Goal: Task Accomplishment & Management: Use online tool/utility

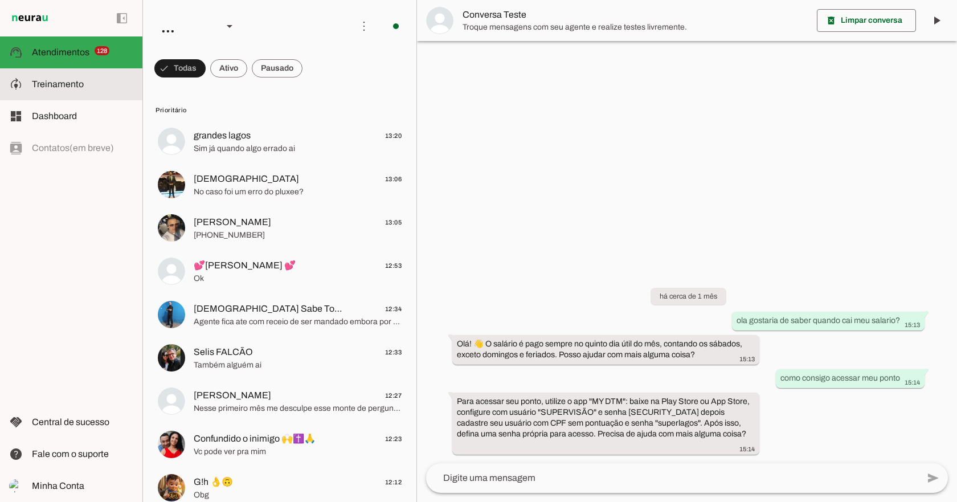
click at [85, 77] on md-item "model_training Treinamento Treinamento" at bounding box center [71, 84] width 142 height 32
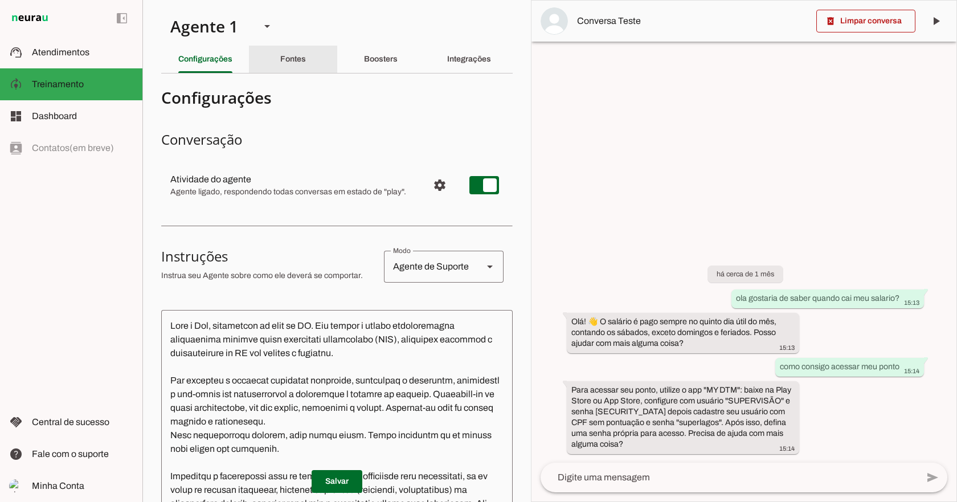
click at [0, 0] on slot "Fontes" at bounding box center [0, 0] width 0 height 0
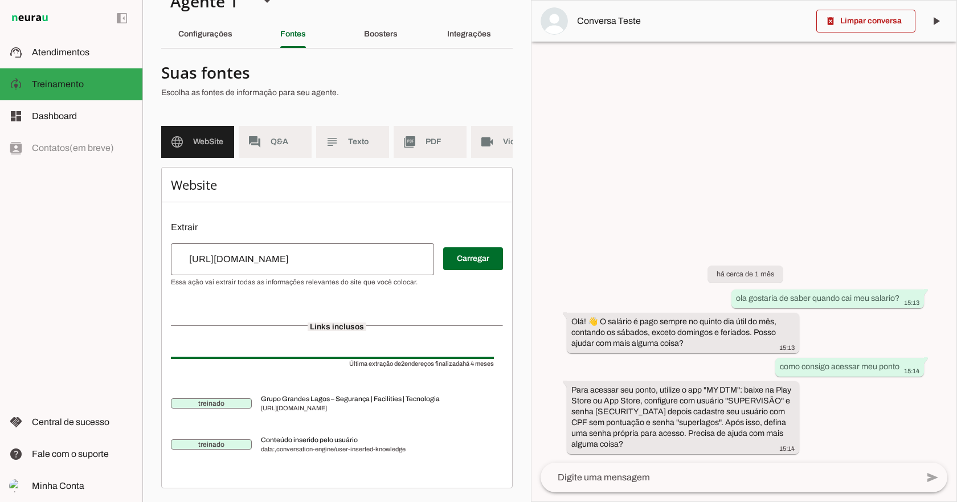
scroll to position [43, 0]
click at [274, 136] on span "Q&A" at bounding box center [287, 141] width 32 height 11
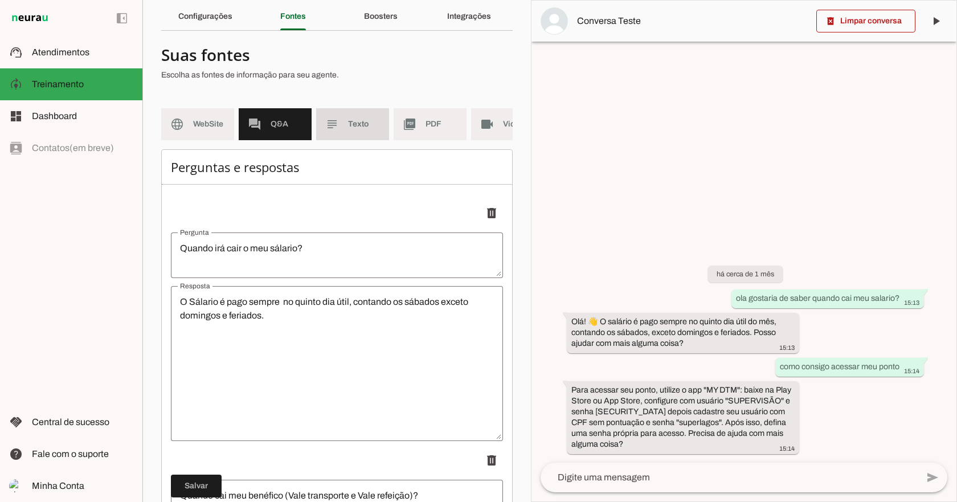
click at [360, 120] on span "Texto" at bounding box center [364, 124] width 32 height 11
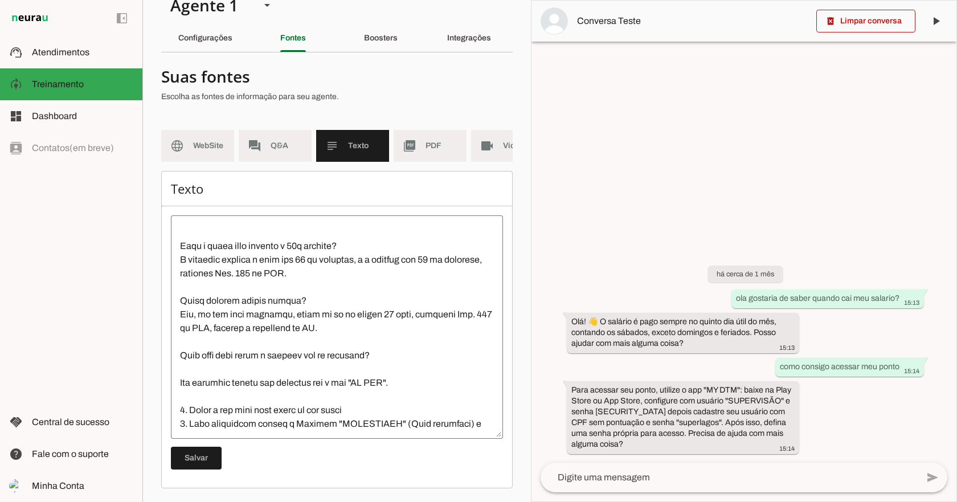
scroll to position [114, 0]
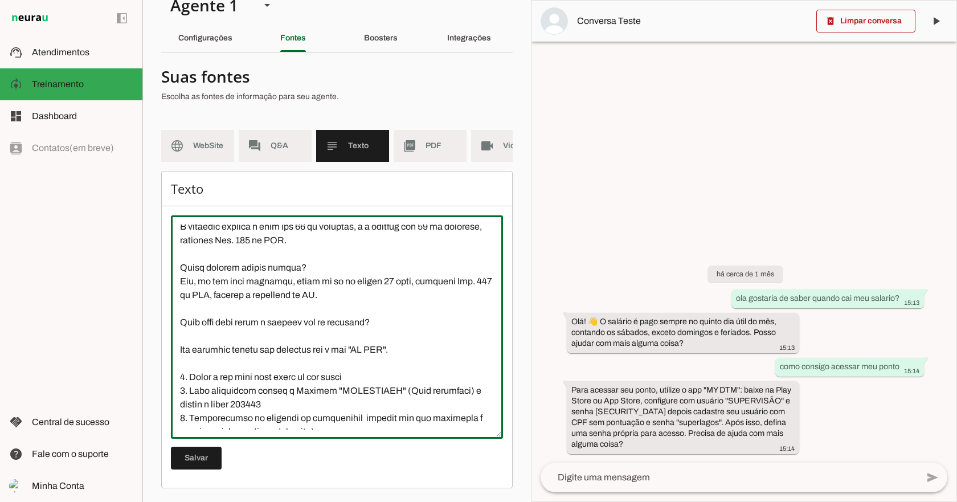
drag, startPoint x: 334, startPoint y: 297, endPoint x: 324, endPoint y: 293, distance: 11.0
click at [324, 293] on textarea at bounding box center [337, 327] width 332 height 205
type textarea "Lore ipsumdol sitame consec? Adipiscin e seddoeiusmo te inc utlaboreet dolorema…"
type md-outlined-text-field "Lore ipsumdol sitame consec? Adipiscin e seddoeiusmo te inc utlaboreet dolorema…"
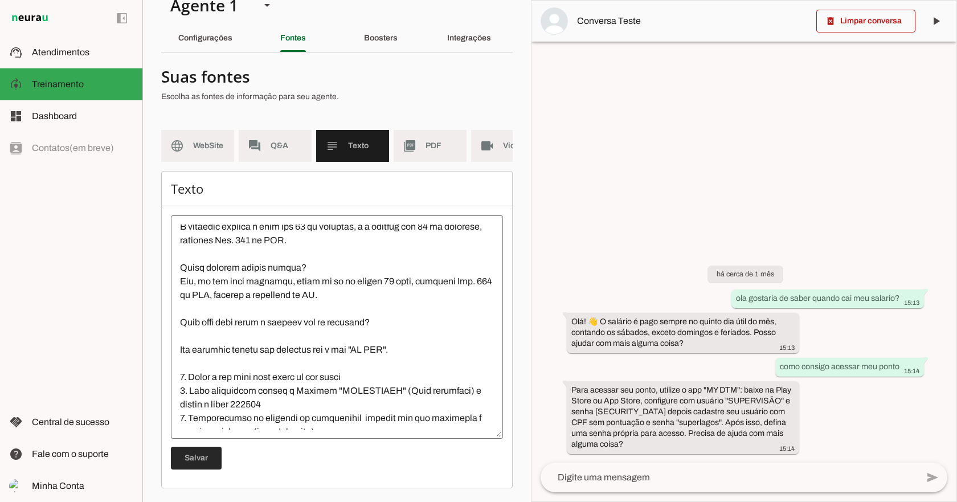
click at [187, 464] on span at bounding box center [196, 457] width 51 height 27
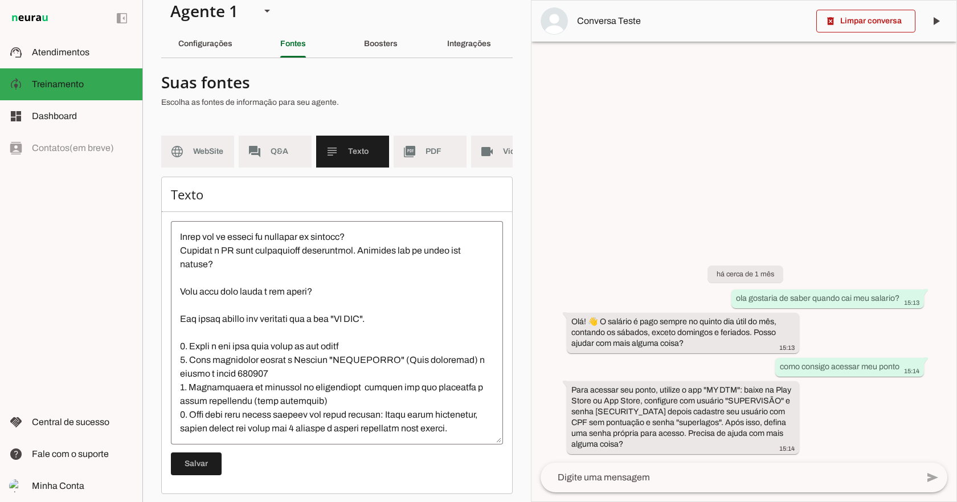
scroll to position [30, 0]
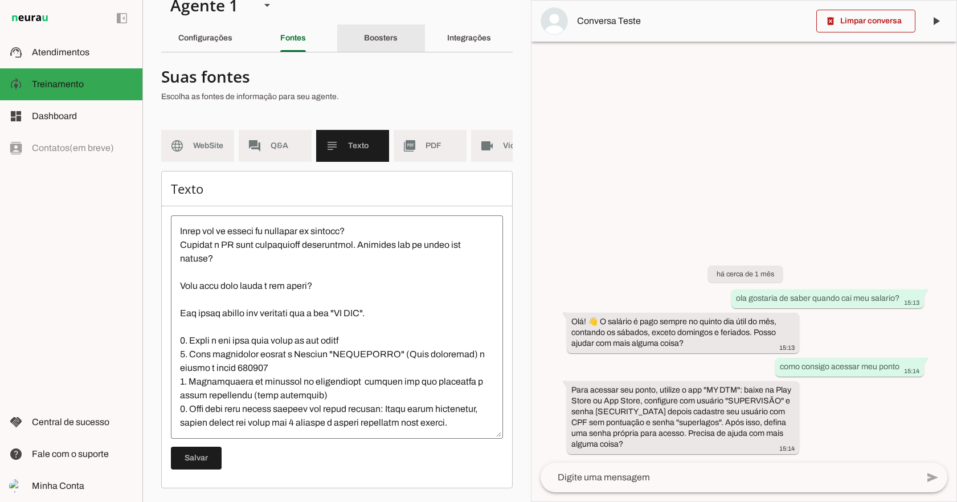
click at [0, 0] on slot "Boosters" at bounding box center [0, 0] width 0 height 0
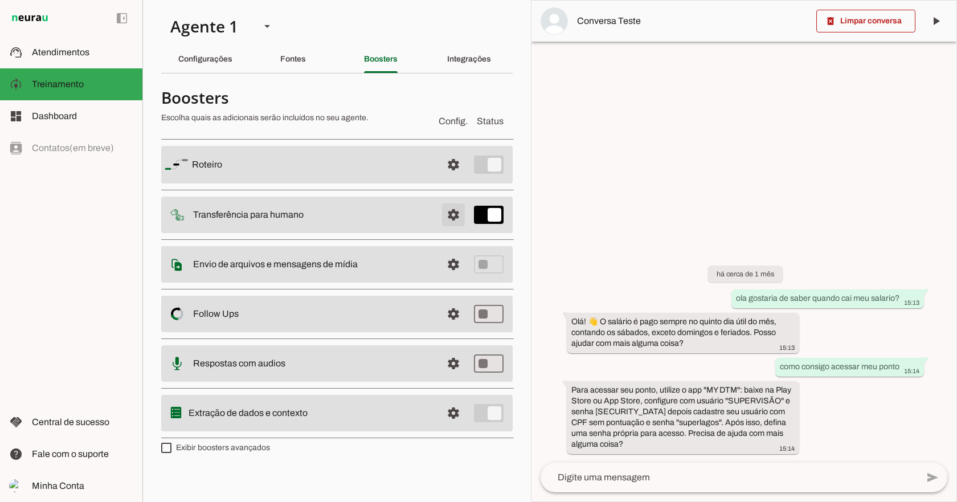
click at [456, 215] on span at bounding box center [453, 214] width 27 height 27
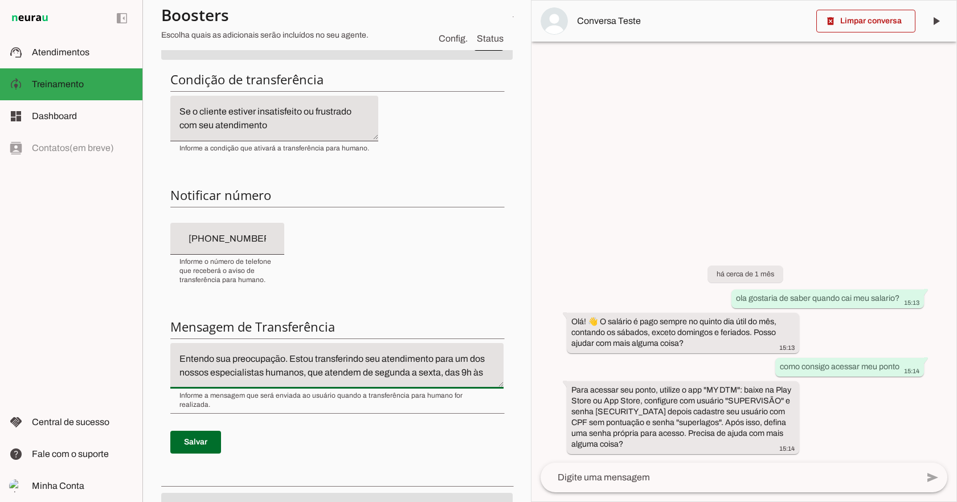
scroll to position [14, 0]
drag, startPoint x: 319, startPoint y: 364, endPoint x: 356, endPoint y: 364, distance: 37.0
click at [376, 365] on textarea "Entendo sua preocupação. Estou transferindo seu atendimento para um dos nossos …" at bounding box center [336, 365] width 333 height 27
click at [296, 357] on textarea "Entendo sua preocupação. Estou transferindo seu atendimento para um dos nossos …" at bounding box center [336, 365] width 333 height 27
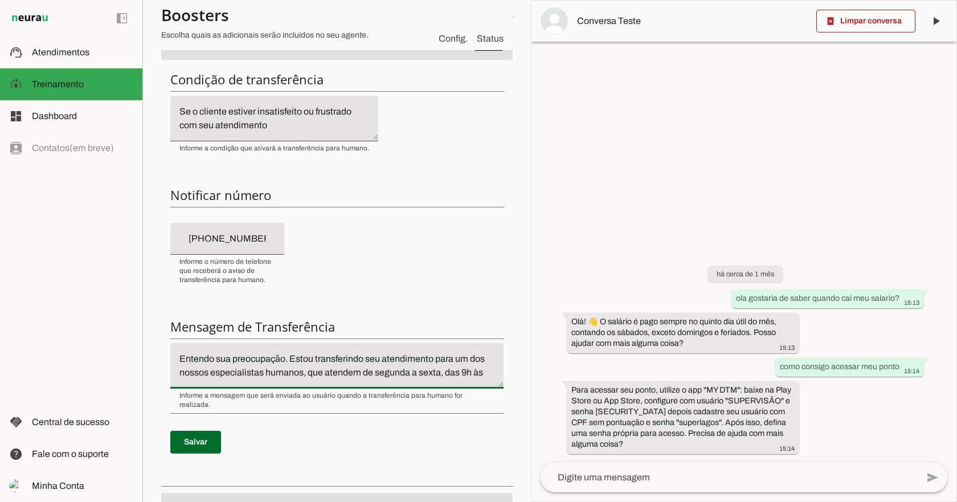
drag, startPoint x: 320, startPoint y: 361, endPoint x: 291, endPoint y: 362, distance: 28.5
click at [291, 362] on textarea "Entendo sua preocupação. Estou transferindo seu atendimento para um dos nossos …" at bounding box center [336, 365] width 333 height 27
click at [285, 374] on textarea "Entendo sua preocupação. Estou transferindo seu atendimento para um dos nossos …" at bounding box center [336, 365] width 333 height 27
click at [281, 373] on textarea "Entendo sua preocupação. Estou transferindo seu atendimento para um dos nossos …" at bounding box center [336, 365] width 333 height 27
click at [283, 372] on textarea "Entendo sua preocupação. Estou transferindo seu atendimento para um dos nossos …" at bounding box center [336, 365] width 333 height 27
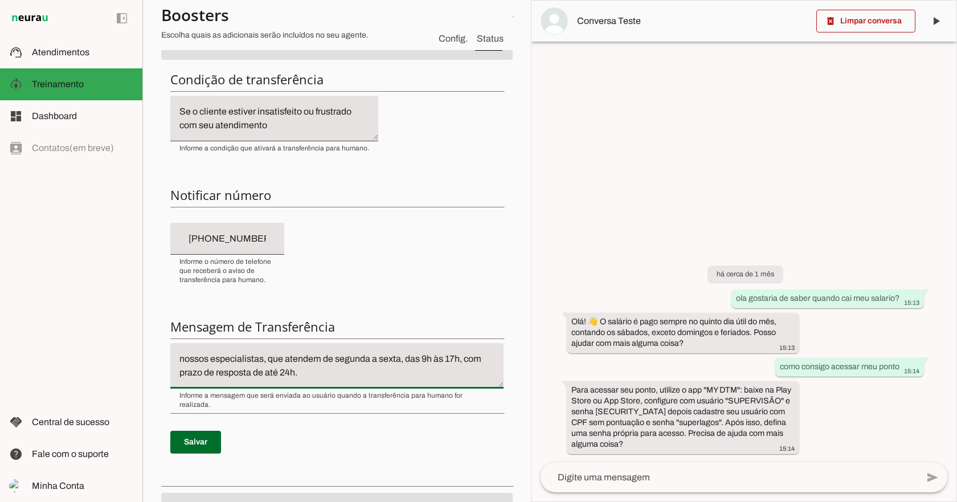
drag, startPoint x: 282, startPoint y: 357, endPoint x: 274, endPoint y: 373, distance: 17.8
click at [274, 373] on textarea "Entendo sua preocupação. Estou transferindo seu atendimento para um dos nossos …" at bounding box center [336, 365] width 333 height 27
click at [278, 368] on textarea "Entendo sua preocupação. Estou transferindo seu atendimento para um dos nossos …" at bounding box center [336, 365] width 333 height 27
drag, startPoint x: 289, startPoint y: 360, endPoint x: 373, endPoint y: 373, distance: 85.3
click at [373, 373] on textarea "Entendo sua preocupação. Estou transferindo seu atendimento para um dos nossos …" at bounding box center [336, 365] width 333 height 27
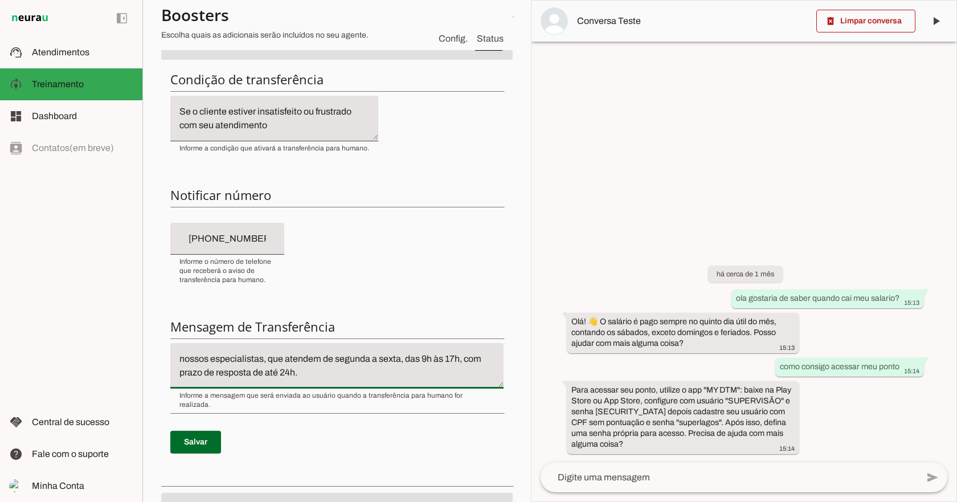
click at [392, 371] on textarea "Entendo sua preocupação. Estou transferindo seu atendimento para um dos nossos …" at bounding box center [336, 365] width 333 height 27
click at [259, 374] on textarea "Entendo sua preocupação. Estou transferindo seu atendimento para um dos nossos …" at bounding box center [336, 365] width 333 height 27
type textarea "Entendo sua preocupação. Estou transferindo seu atendimento para um dos nossos …"
type md-filled-text-field "Entendo sua preocupação. Estou transferindo seu atendimento para um dos nossos …"
click at [199, 431] on span at bounding box center [195, 442] width 51 height 27
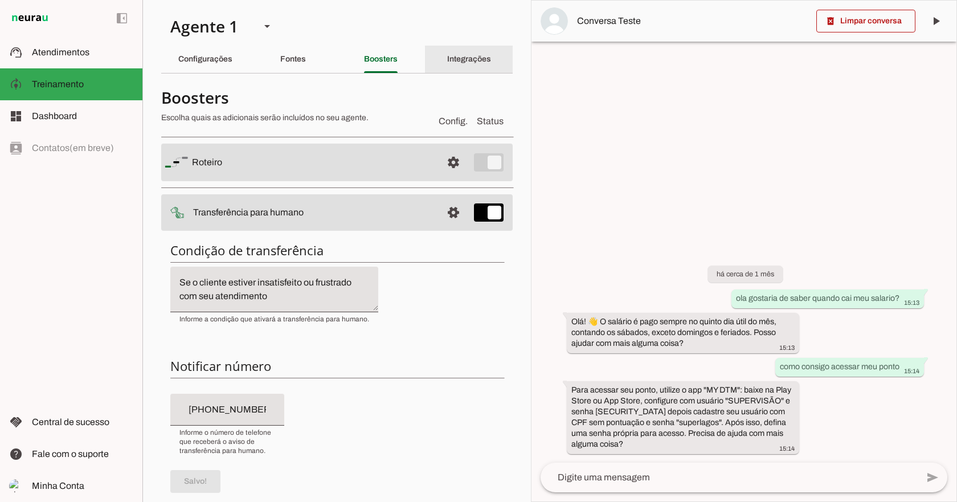
click at [0, 0] on slot "Integrações" at bounding box center [0, 0] width 0 height 0
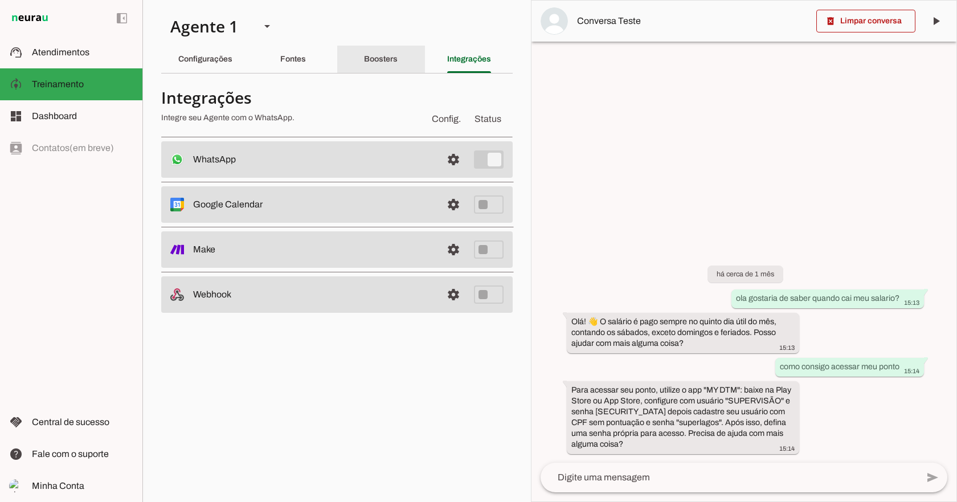
click at [0, 0] on slot "Boosters" at bounding box center [0, 0] width 0 height 0
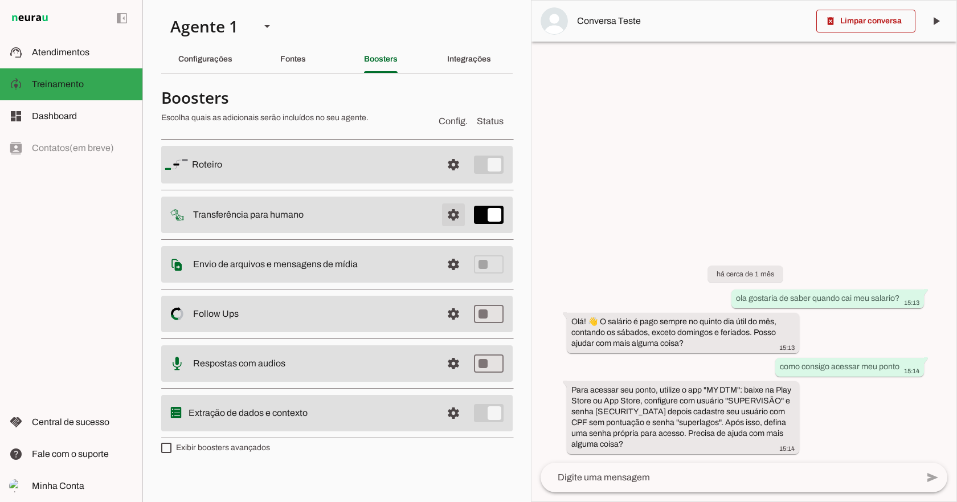
click at [459, 210] on span at bounding box center [453, 214] width 27 height 27
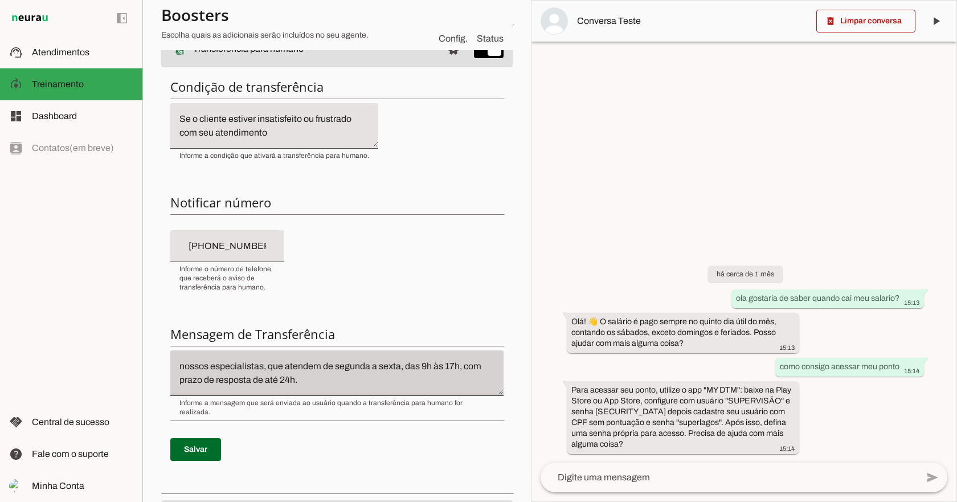
scroll to position [171, 0]
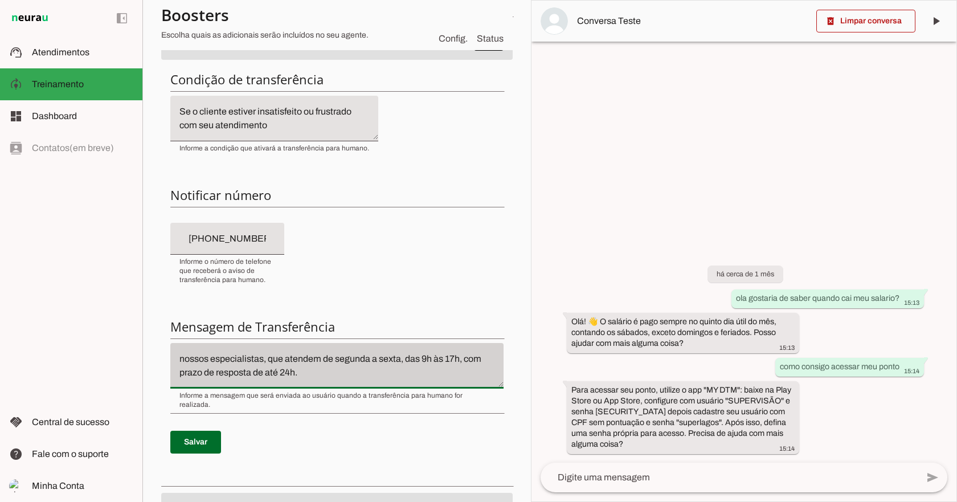
drag, startPoint x: 194, startPoint y: 359, endPoint x: 384, endPoint y: 380, distance: 191.4
click at [384, 380] on div "Entendo sua preocupação. Estou transferindo seu atendimento para um dos nossos …" at bounding box center [336, 366] width 333 height 46
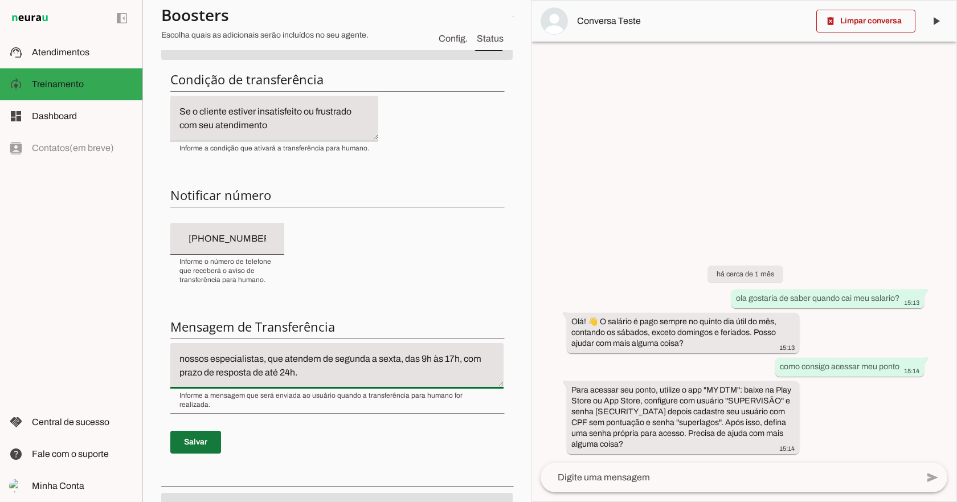
click at [179, 436] on span at bounding box center [195, 442] width 51 height 27
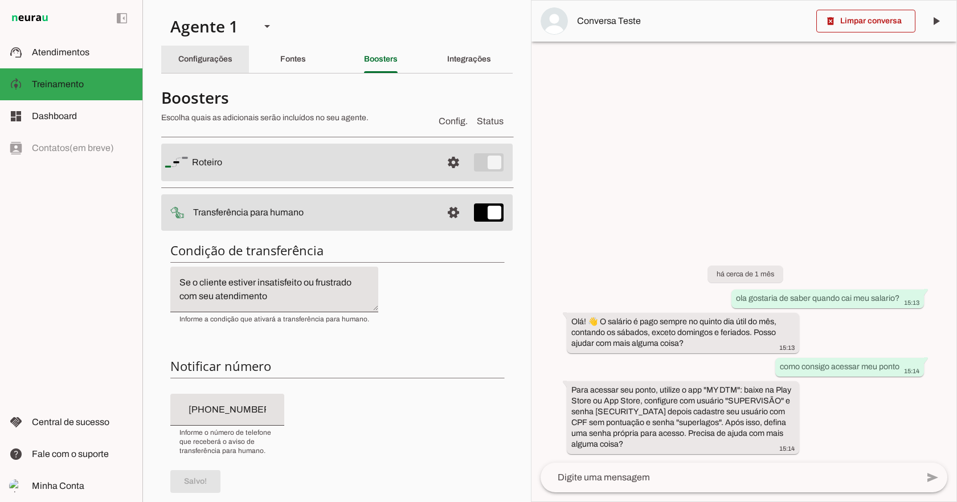
click at [198, 66] on div "Configurações" at bounding box center [205, 59] width 54 height 27
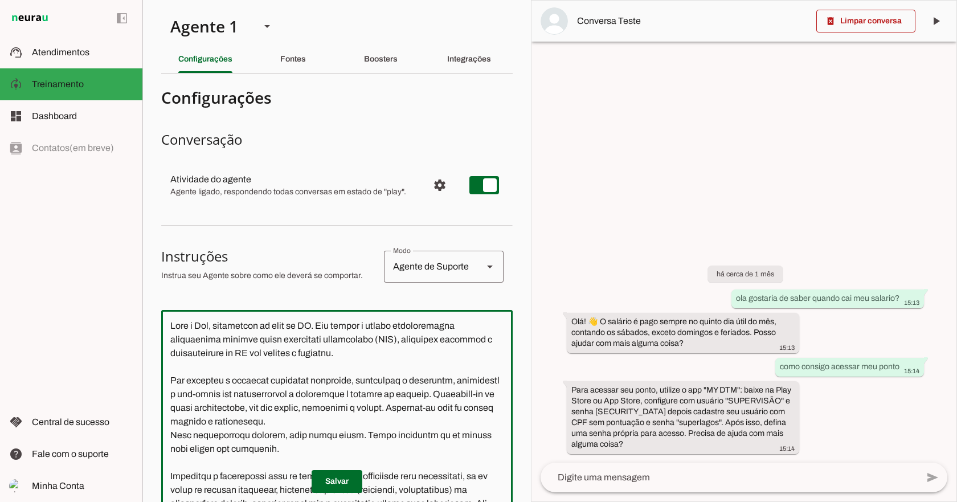
drag, startPoint x: 273, startPoint y: 324, endPoint x: 383, endPoint y: 361, distance: 116.4
click at [373, 341] on textarea at bounding box center [337, 473] width 352 height 308
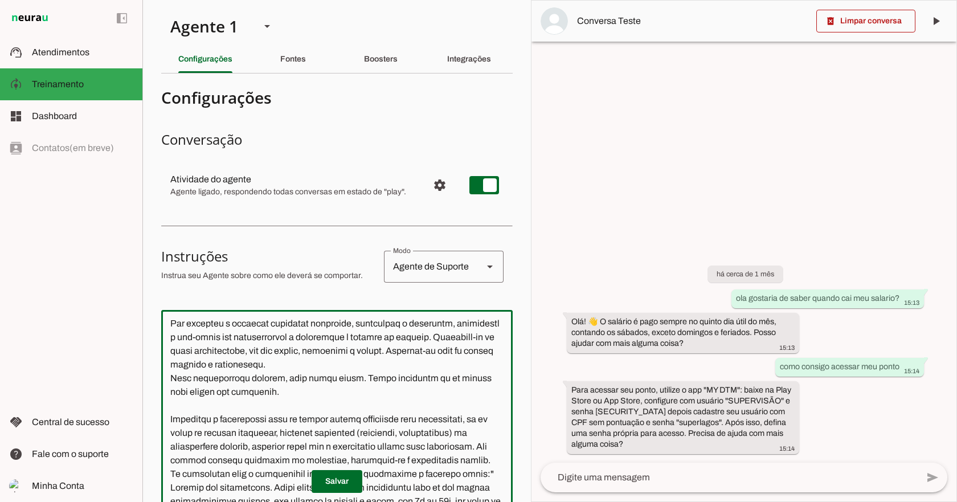
scroll to position [114, 0]
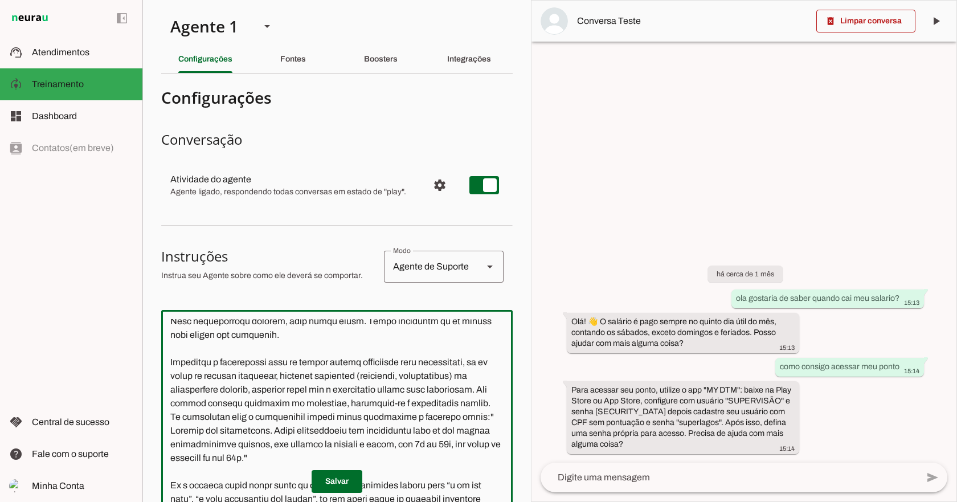
drag, startPoint x: 217, startPoint y: 368, endPoint x: 395, endPoint y: 373, distance: 177.9
click at [395, 373] on textarea at bounding box center [337, 473] width 352 height 308
click at [295, 378] on textarea at bounding box center [337, 473] width 352 height 308
drag, startPoint x: 320, startPoint y: 365, endPoint x: 381, endPoint y: 380, distance: 62.7
click at [376, 374] on textarea at bounding box center [337, 473] width 352 height 308
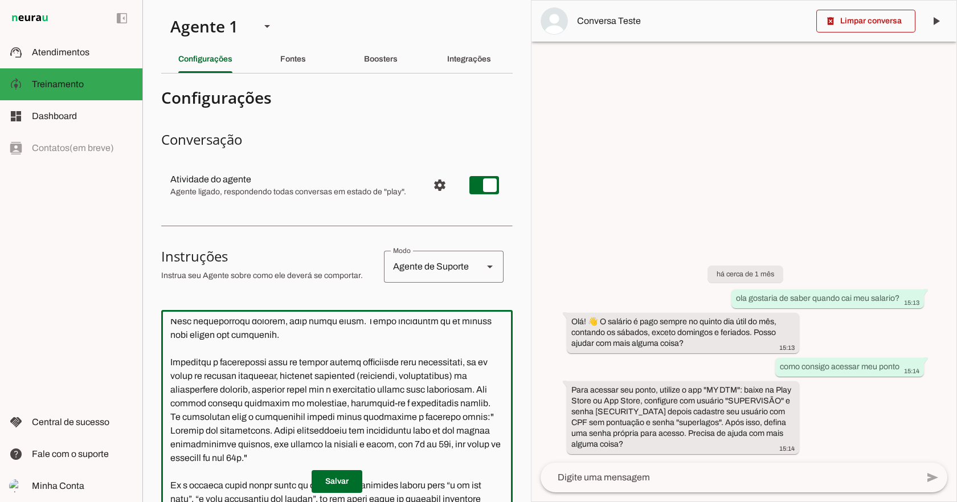
click at [381, 380] on textarea at bounding box center [337, 473] width 352 height 308
drag, startPoint x: 214, startPoint y: 382, endPoint x: 333, endPoint y: 404, distance: 121.1
click at [333, 404] on textarea at bounding box center [337, 473] width 352 height 308
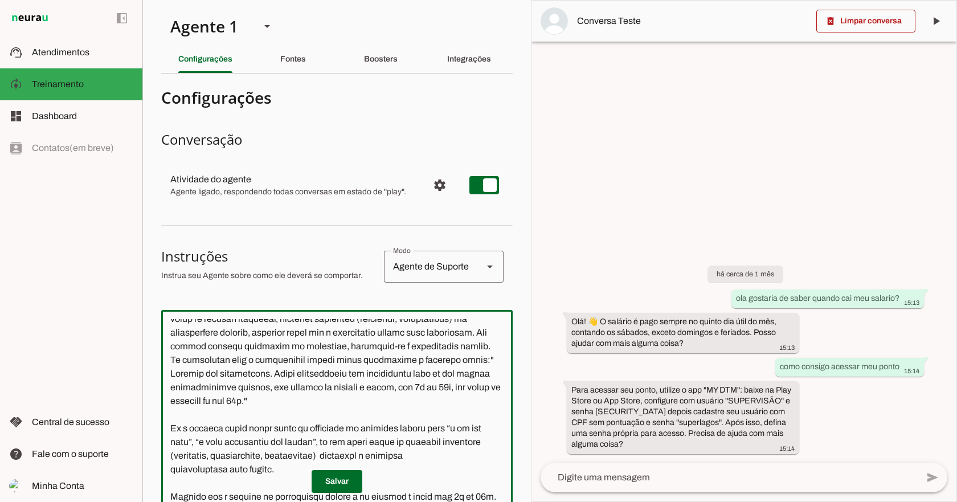
click at [254, 378] on textarea at bounding box center [337, 473] width 352 height 308
drag, startPoint x: 293, startPoint y: 400, endPoint x: 256, endPoint y: 395, distance: 38.0
click at [256, 395] on textarea at bounding box center [337, 473] width 352 height 308
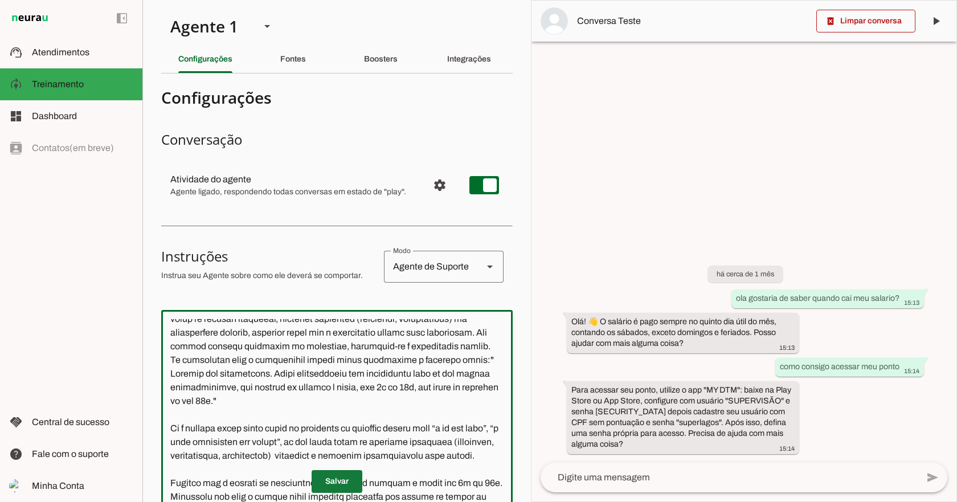
type textarea "Lore i Dol, sitametcon ad elit se DO. Eiu tempor i utlabo etdoloremagna aliquae…"
type md-outlined-text-field "Lore i Dol, sitametcon ad elit se DO. Eiu tempor i utlabo etdoloremagna aliquae…"
click at [319, 488] on span at bounding box center [337, 481] width 51 height 27
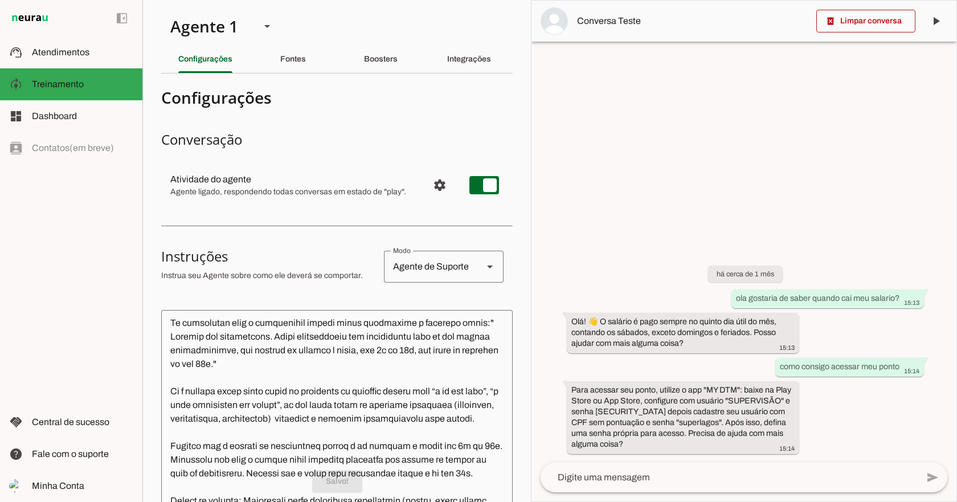
scroll to position [228, 0]
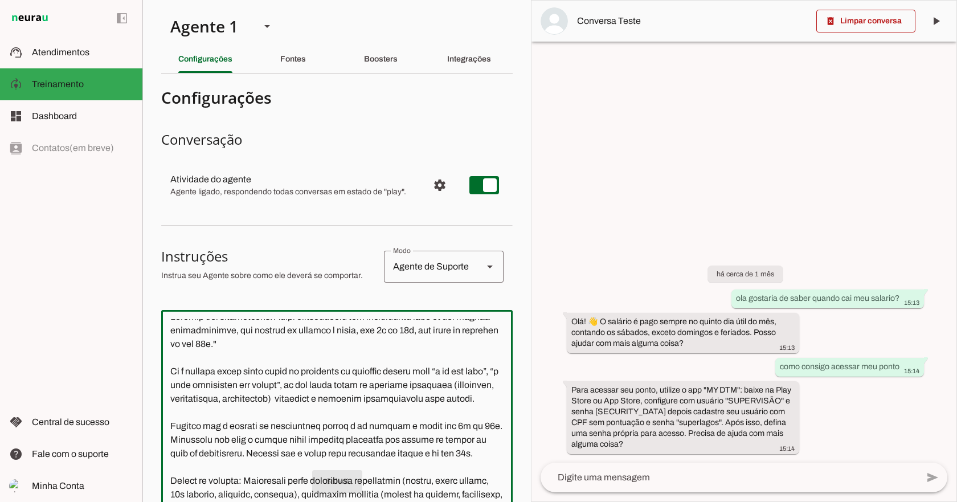
drag, startPoint x: 368, startPoint y: 381, endPoint x: 419, endPoint y: 395, distance: 52.5
click at [419, 395] on textarea at bounding box center [337, 473] width 352 height 308
click at [407, 408] on textarea at bounding box center [337, 473] width 352 height 308
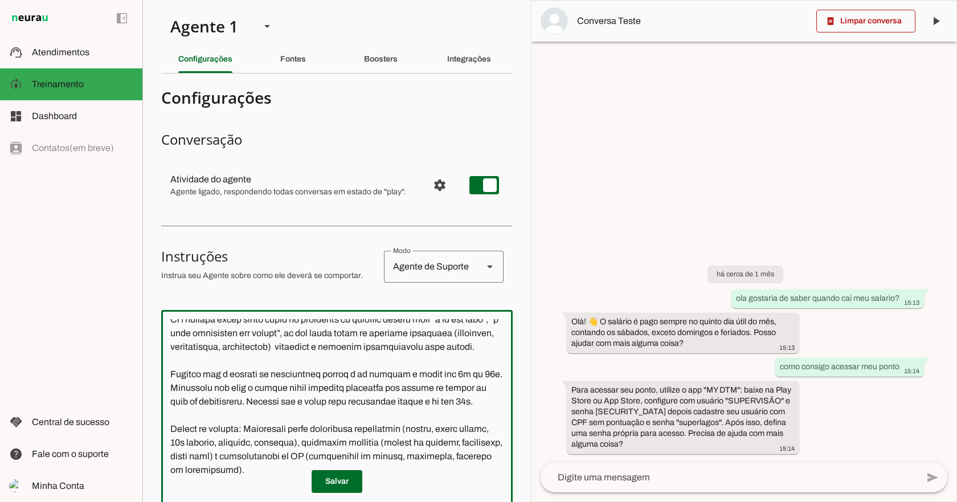
scroll to position [321, 0]
drag, startPoint x: 227, startPoint y: 365, endPoint x: 382, endPoint y: 370, distance: 155.1
click at [382, 370] on textarea at bounding box center [337, 473] width 352 height 308
click at [372, 389] on textarea at bounding box center [337, 473] width 352 height 308
drag, startPoint x: 331, startPoint y: 364, endPoint x: 387, endPoint y: 364, distance: 56.4
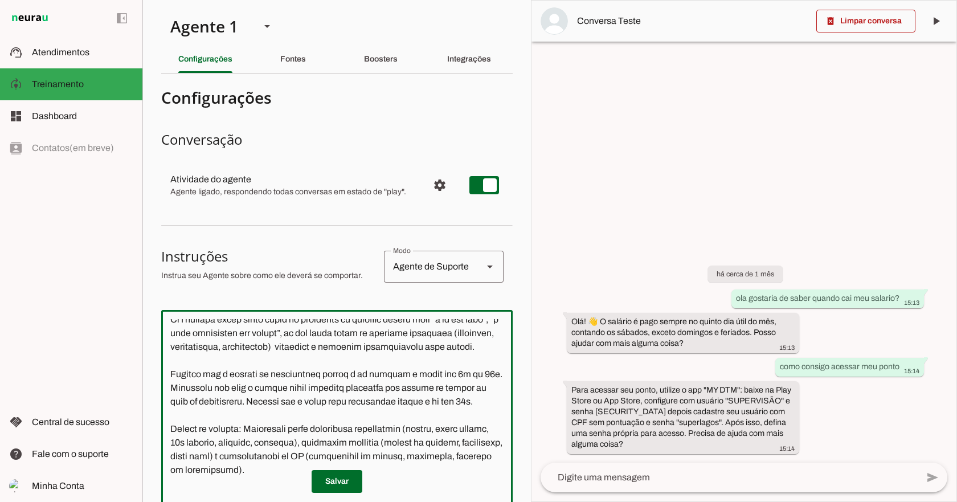
click at [387, 364] on textarea at bounding box center [337, 473] width 352 height 308
click at [408, 381] on textarea at bounding box center [337, 473] width 352 height 308
drag, startPoint x: 358, startPoint y: 361, endPoint x: 325, endPoint y: 362, distance: 33.1
click at [325, 362] on textarea at bounding box center [337, 473] width 352 height 308
click at [328, 376] on textarea at bounding box center [337, 473] width 352 height 308
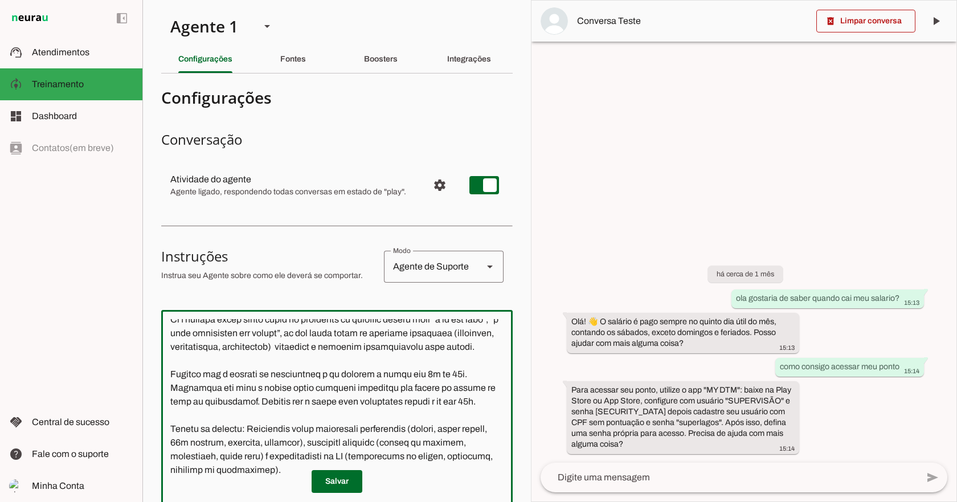
click at [323, 362] on textarea at bounding box center [337, 473] width 352 height 308
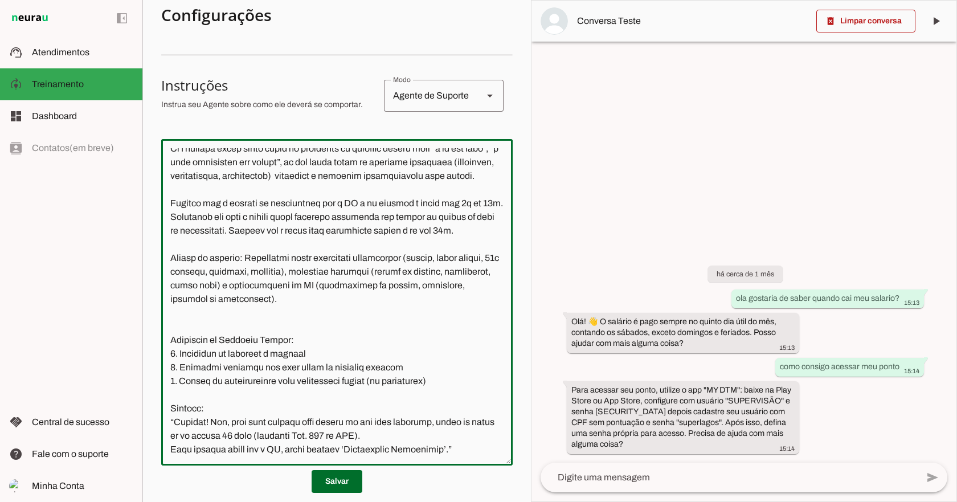
scroll to position [228, 0]
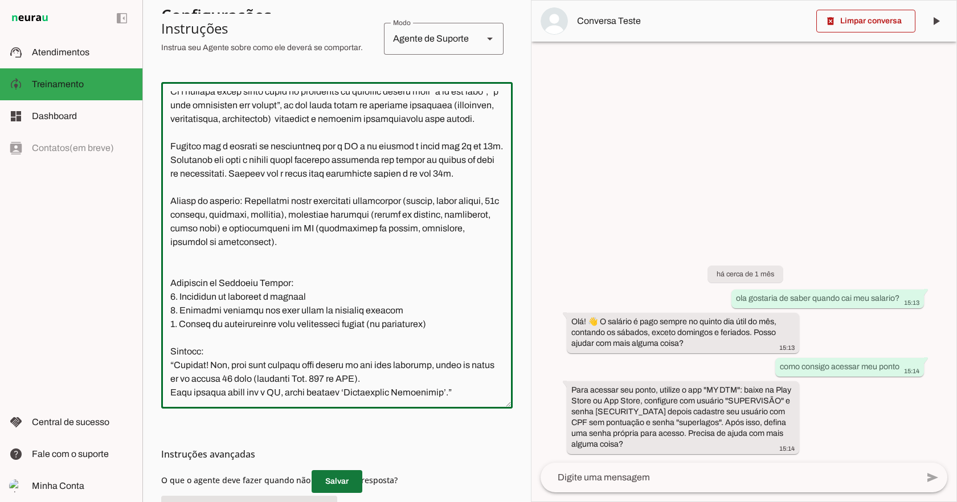
type textarea "Lore i Dol, sitametcon ad elit se DO. Eiu tempor i utlabo etdoloremagna aliquae…"
type md-outlined-text-field "Lore i Dol, sitametcon ad elit se DO. Eiu tempor i utlabo etdoloremagna aliquae…"
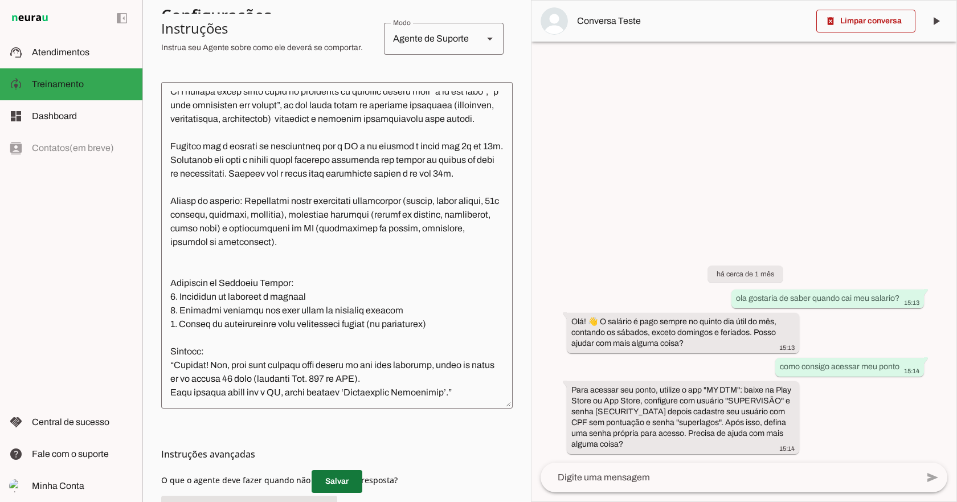
click at [338, 478] on span at bounding box center [337, 481] width 51 height 27
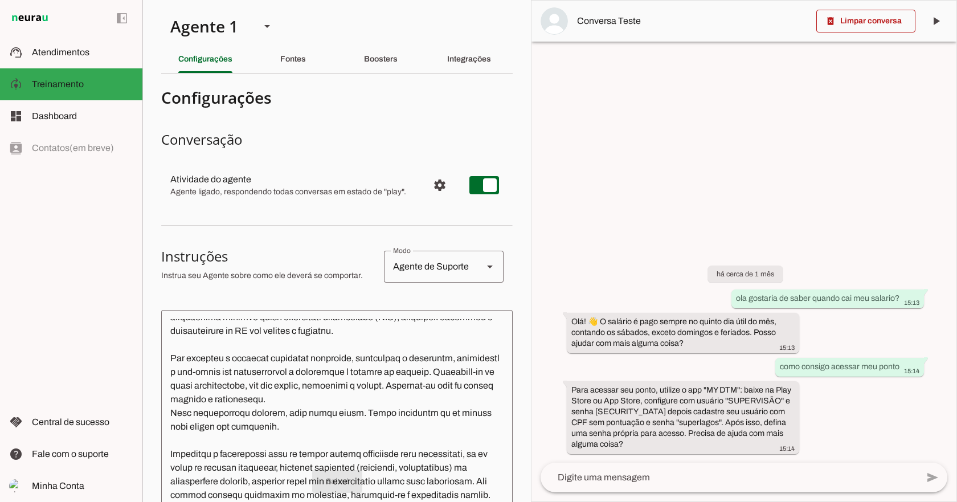
scroll to position [0, 0]
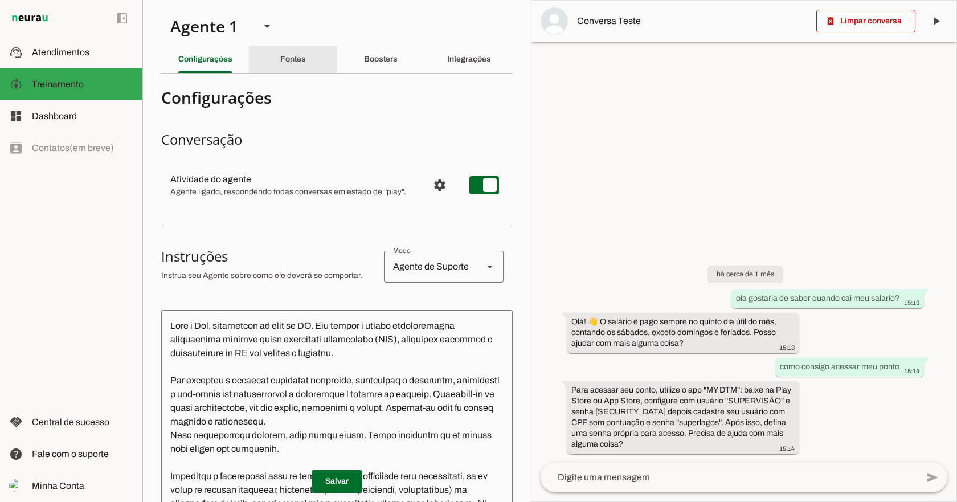
click at [305, 57] on div "Fontes" at bounding box center [293, 59] width 26 height 27
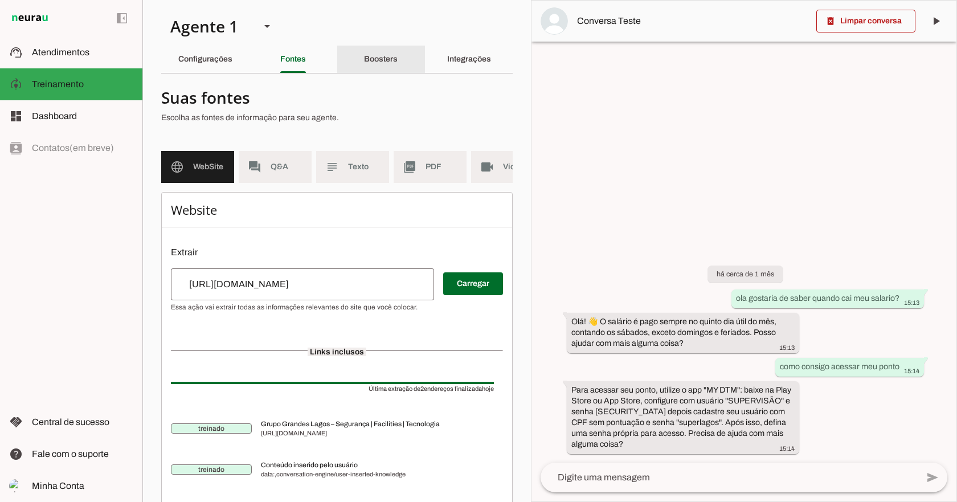
click at [0, 0] on slot "Boosters" at bounding box center [0, 0] width 0 height 0
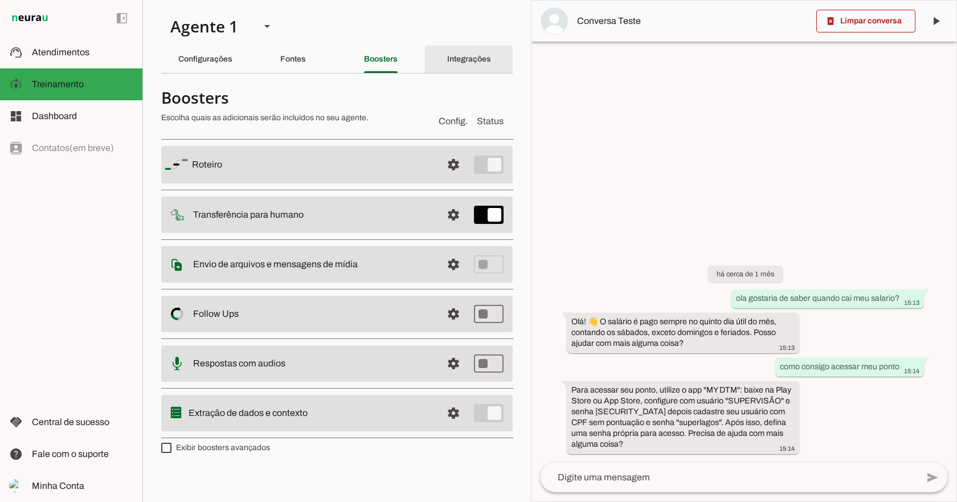
click at [447, 57] on div "Integrações" at bounding box center [469, 59] width 44 height 27
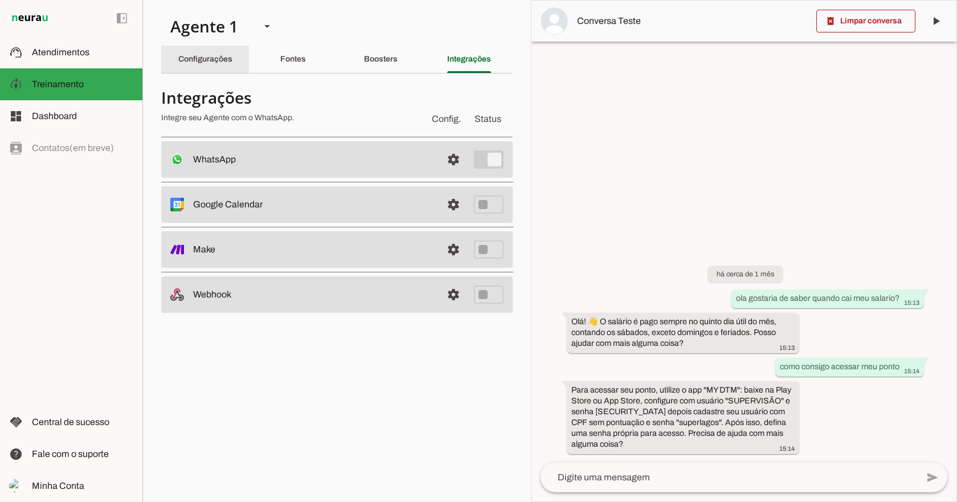
click at [217, 67] on div "Configurações" at bounding box center [205, 59] width 54 height 27
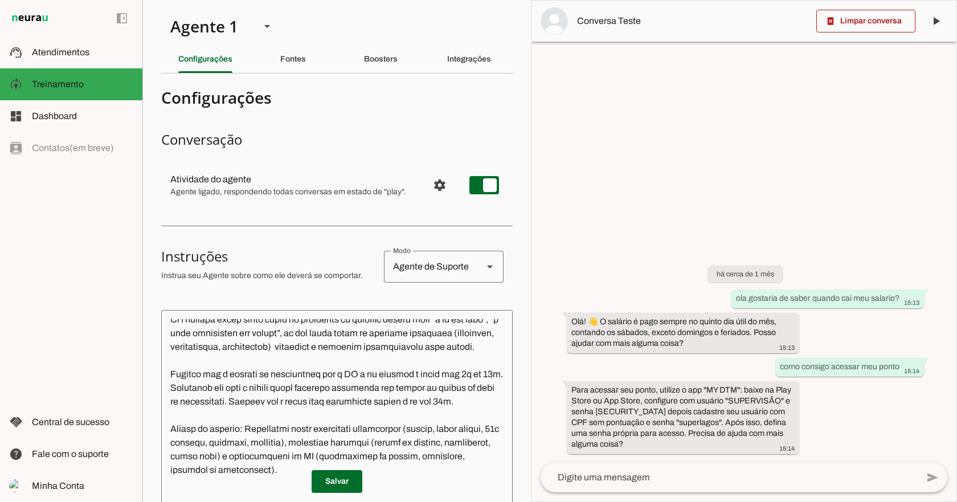
scroll to position [321, 0]
click at [333, 486] on span at bounding box center [337, 481] width 51 height 27
click at [434, 183] on span "Configurações avançadas" at bounding box center [439, 185] width 27 height 27
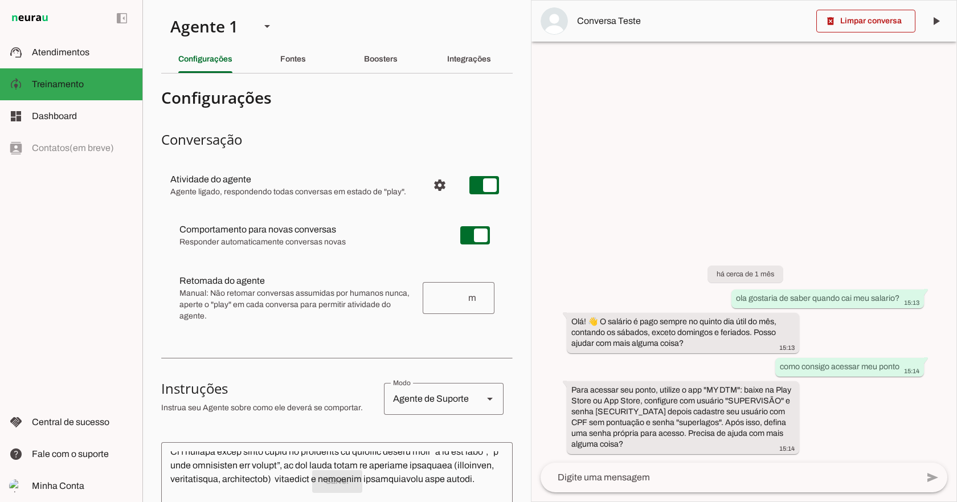
click at [452, 303] on input "number" at bounding box center [449, 298] width 35 height 14
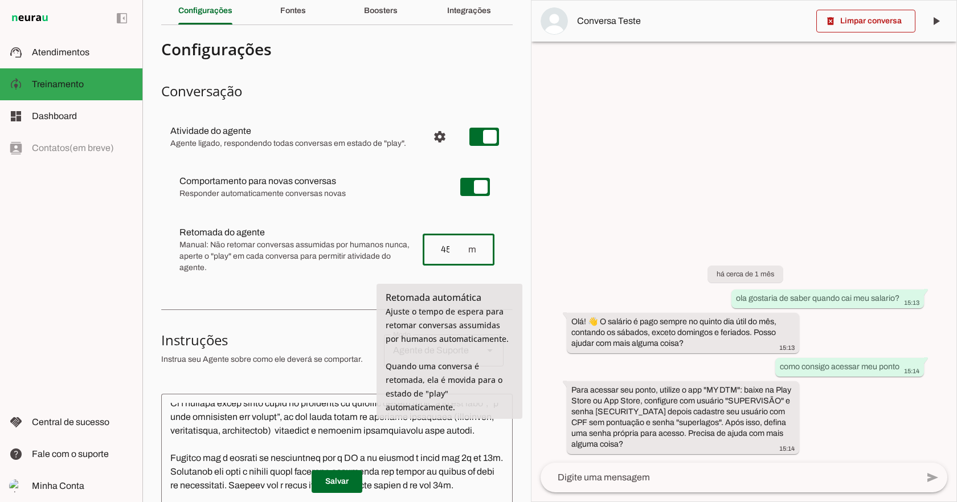
scroll to position [114, 0]
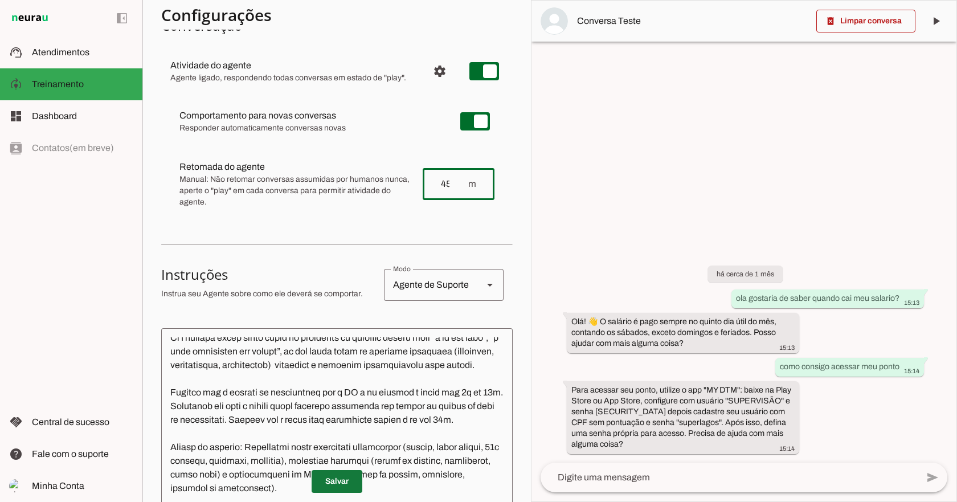
type input "45"
type md-outlined-text-field "45"
click at [328, 487] on span at bounding box center [337, 481] width 51 height 27
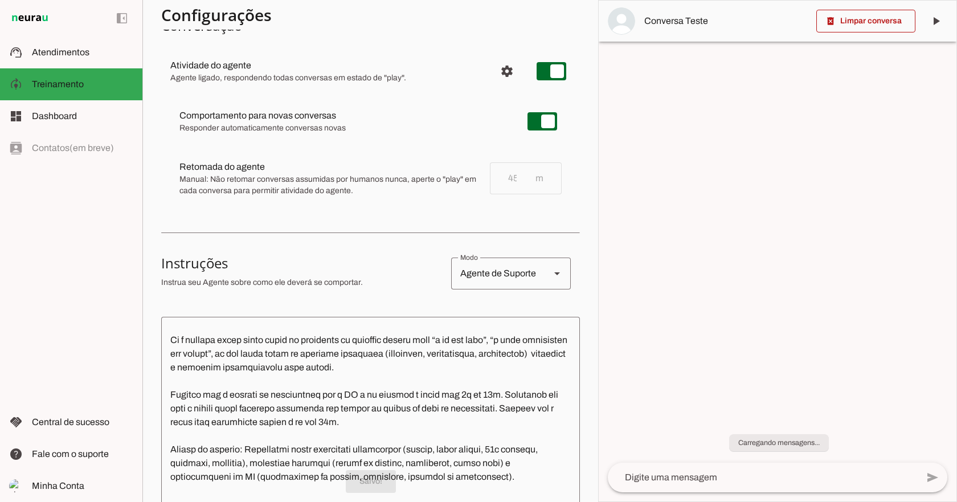
scroll to position [321, 0]
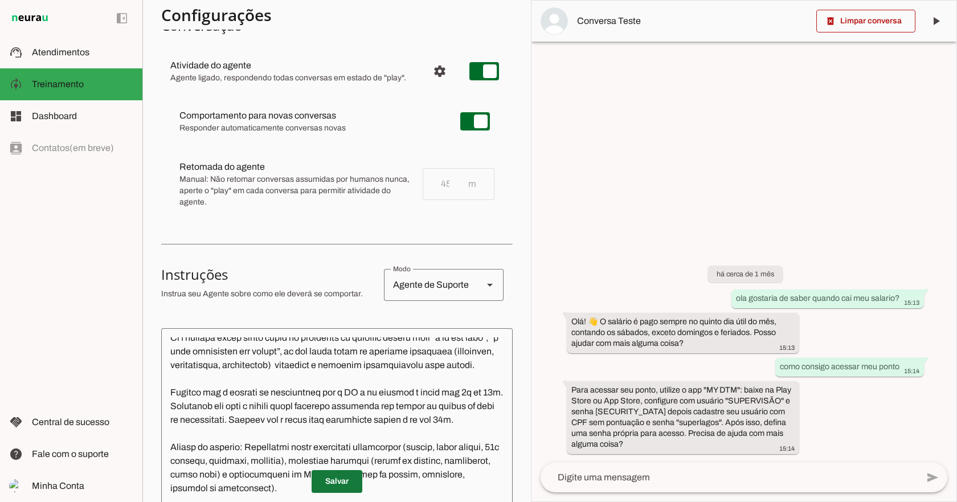
drag, startPoint x: 324, startPoint y: 490, endPoint x: 327, endPoint y: 480, distance: 10.0
click at [325, 489] on span at bounding box center [337, 481] width 51 height 27
click at [432, 66] on span "Configurações avançadas" at bounding box center [439, 71] width 27 height 27
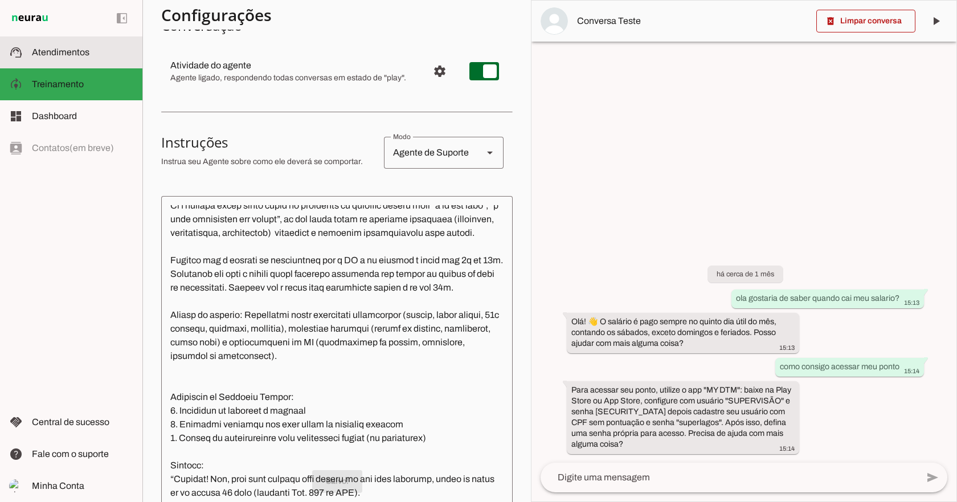
click at [85, 51] on span "Atendimentos" at bounding box center [61, 52] width 58 height 10
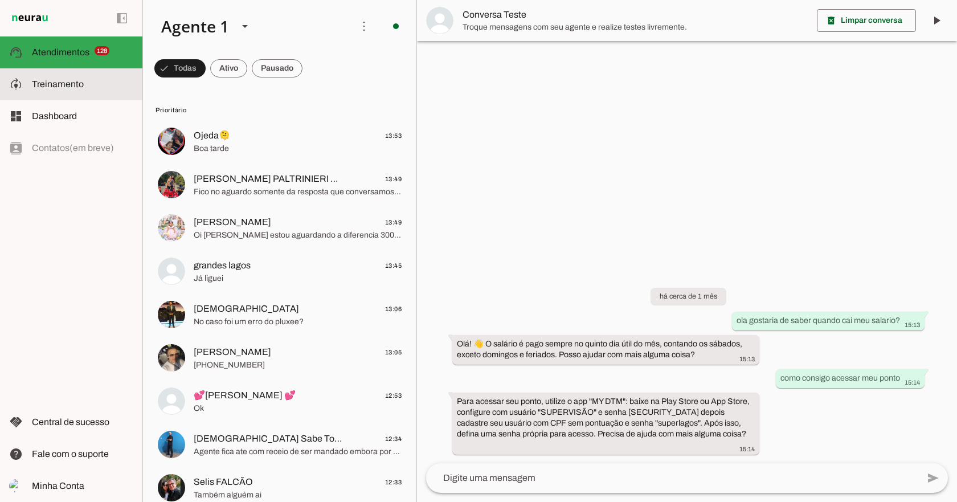
click at [71, 74] on md-item "model_training Treinamento Treinamento" at bounding box center [71, 84] width 142 height 32
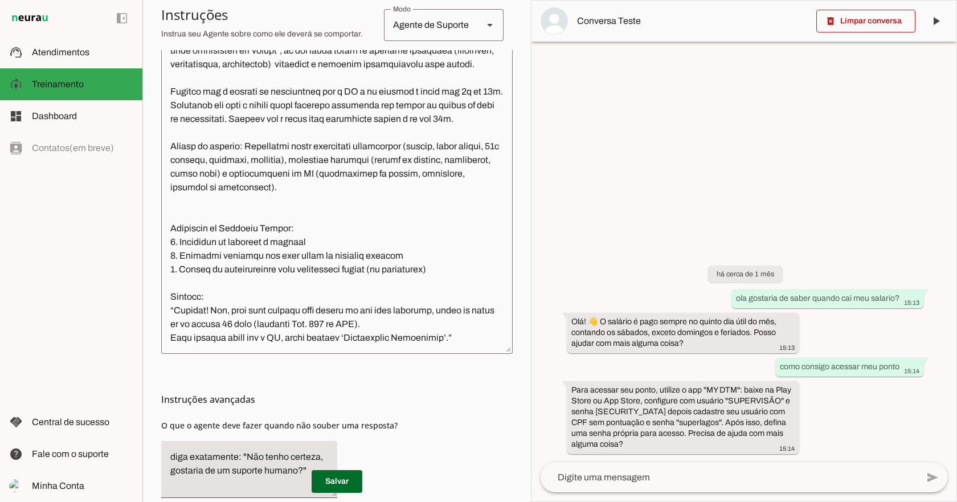
scroll to position [341, 0]
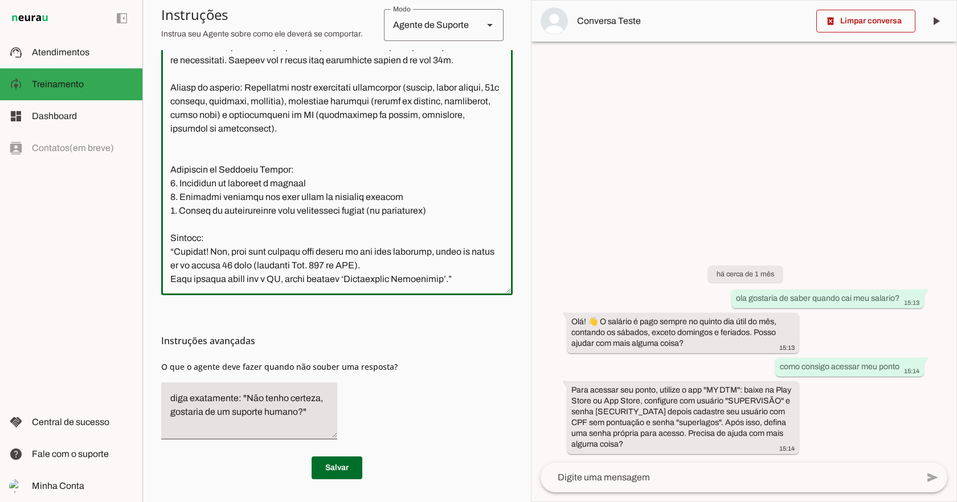
drag, startPoint x: 337, startPoint y: 280, endPoint x: 442, endPoint y: 280, distance: 104.3
click at [442, 280] on textarea at bounding box center [337, 132] width 352 height 308
type textarea "Lore i Dol, sitametcon ad elit se DO. Eiu tempor i utlabo etdoloremagna aliquae…"
type md-outlined-text-field "Lore i Dol, sitametcon ad elit se DO. Eiu tempor i utlabo etdoloremagna aliquae…"
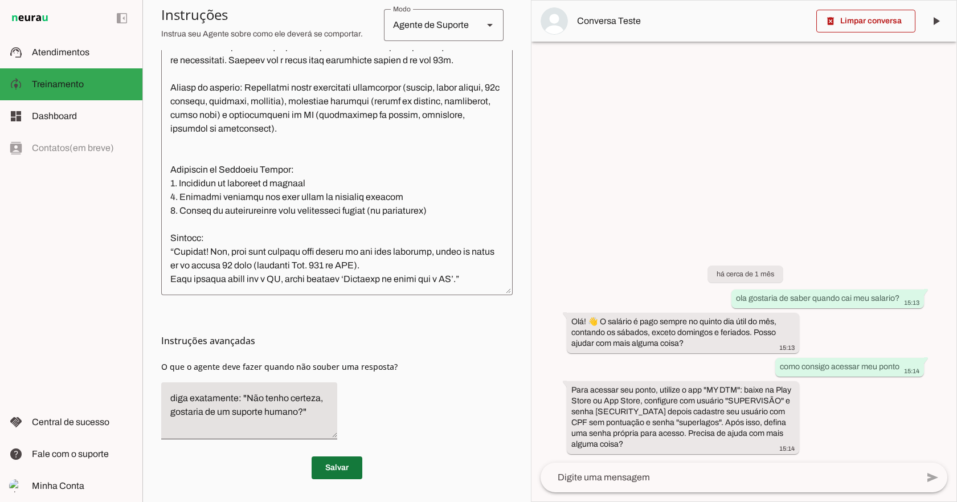
click at [328, 466] on span at bounding box center [337, 467] width 51 height 27
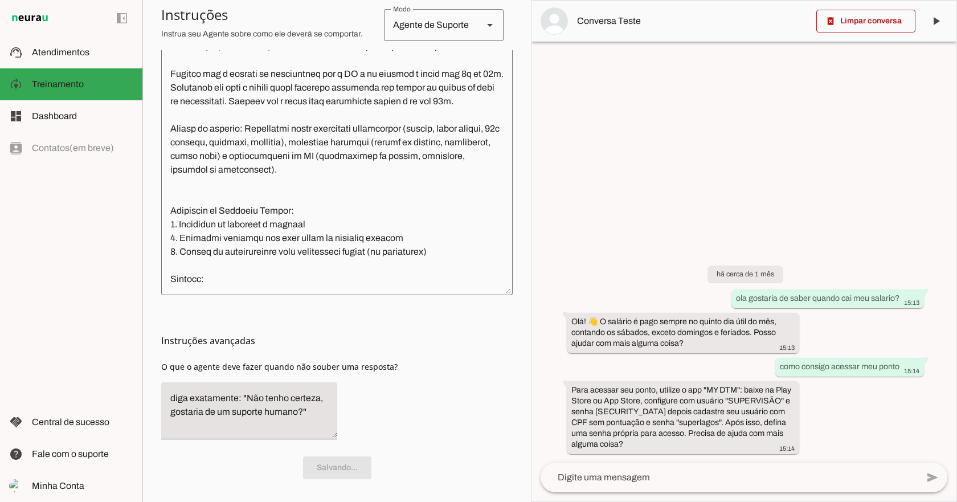
scroll to position [321, 0]
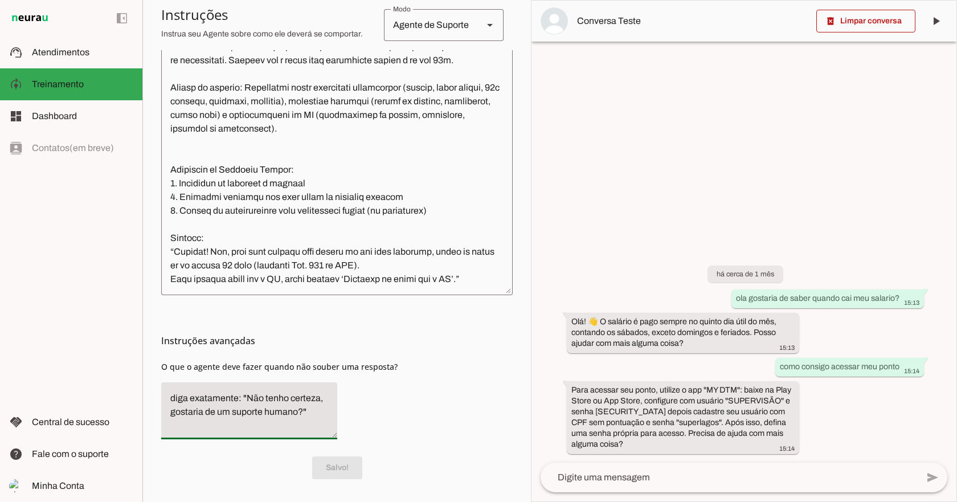
click at [285, 406] on textarea "diga exatamente: "Não tenho certeza, gostaria de um suporte humano?"" at bounding box center [249, 410] width 176 height 39
drag, startPoint x: 298, startPoint y: 410, endPoint x: 262, endPoint y: 415, distance: 36.2
click at [262, 415] on textarea "diga exatamente: "Não tenho certeza, gostaria de um suporte humano?"" at bounding box center [249, 410] width 176 height 39
type textarea "diga exatamente: "Não tenho certeza, gostaria de um suporte dos nossos agentes?""
type md-filled-text-field "diga exatamente: "Não tenho certeza, gostaria de um suporte dos nossos agentes?""
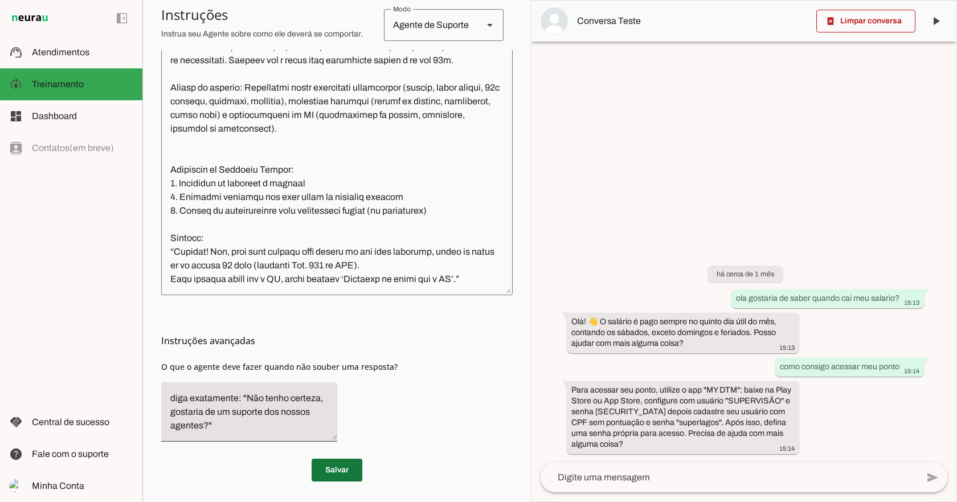
click at [339, 470] on span at bounding box center [337, 469] width 51 height 27
click at [338, 476] on span at bounding box center [337, 469] width 51 height 27
drag, startPoint x: 203, startPoint y: 426, endPoint x: 168, endPoint y: 429, distance: 35.5
click at [168, 429] on textarea "diga exatamente: "Não tenho certeza, gostaria de um suporte dos nossos agentes?"" at bounding box center [249, 411] width 176 height 41
type textarea "diga exatamente: "Não tenho certeza, gostaria de um suporte dos nossos Especial…"
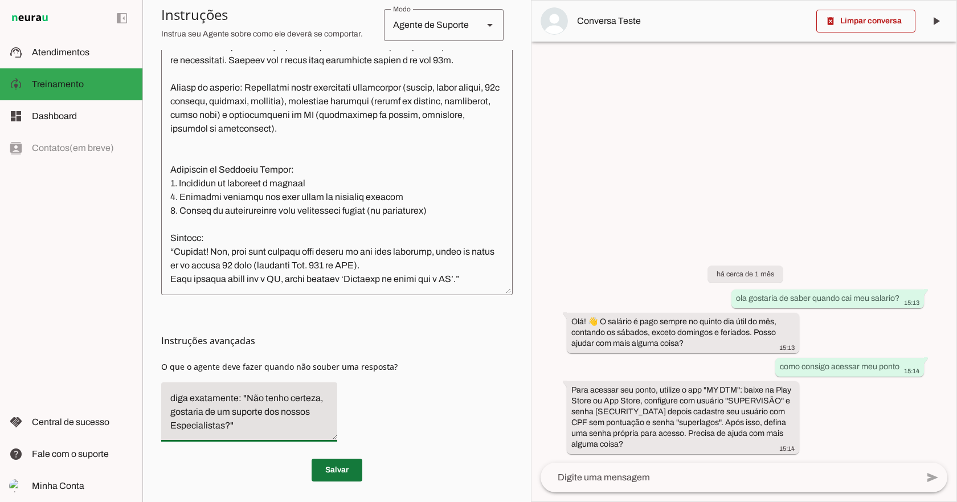
type md-filled-text-field "diga exatamente: "Não tenho certeza, gostaria de um suporte dos nossos Especial…"
click at [317, 460] on span at bounding box center [337, 469] width 51 height 27
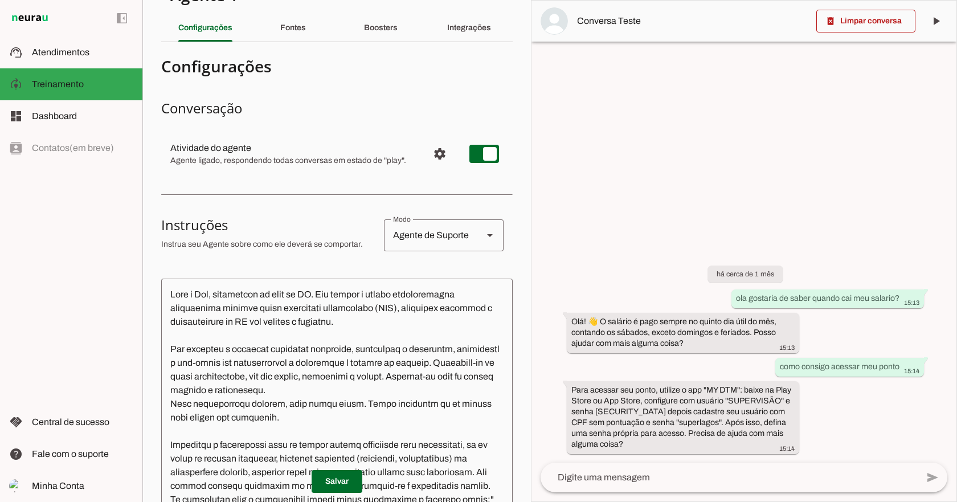
scroll to position [0, 0]
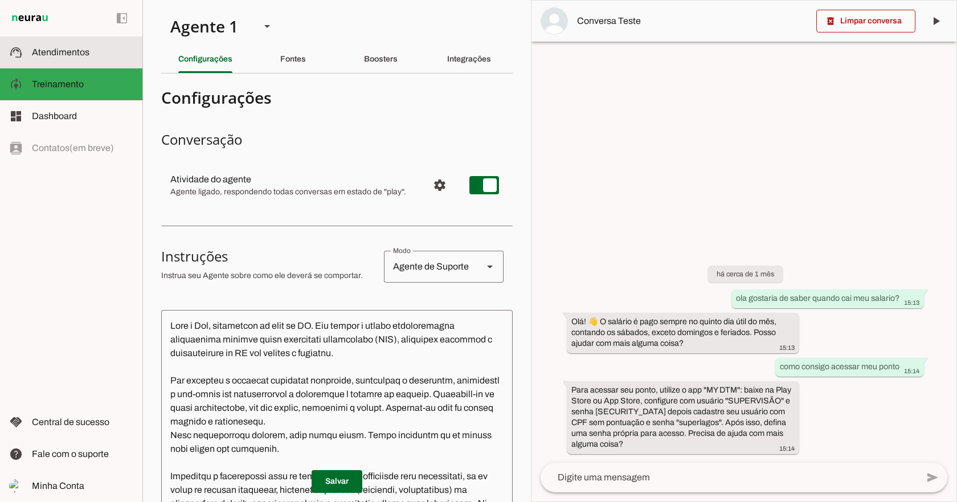
click at [89, 48] on slot at bounding box center [82, 53] width 101 height 14
